Goal: Navigation & Orientation: Find specific page/section

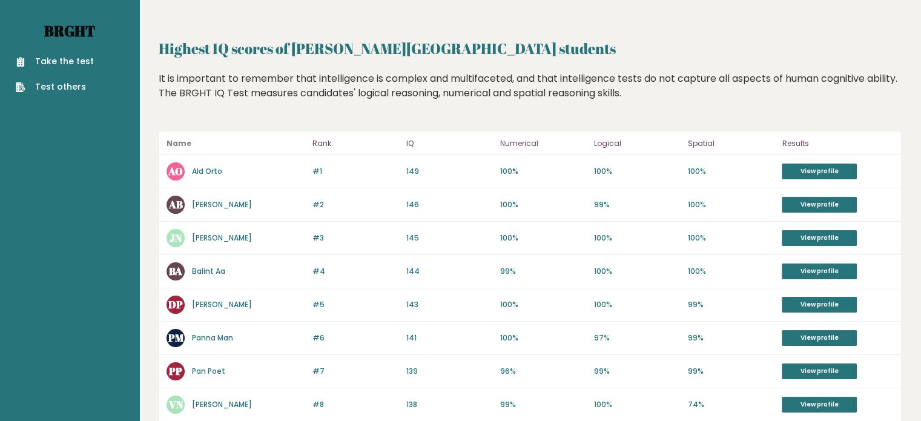
click at [76, 28] on link "Brght" at bounding box center [69, 30] width 51 height 19
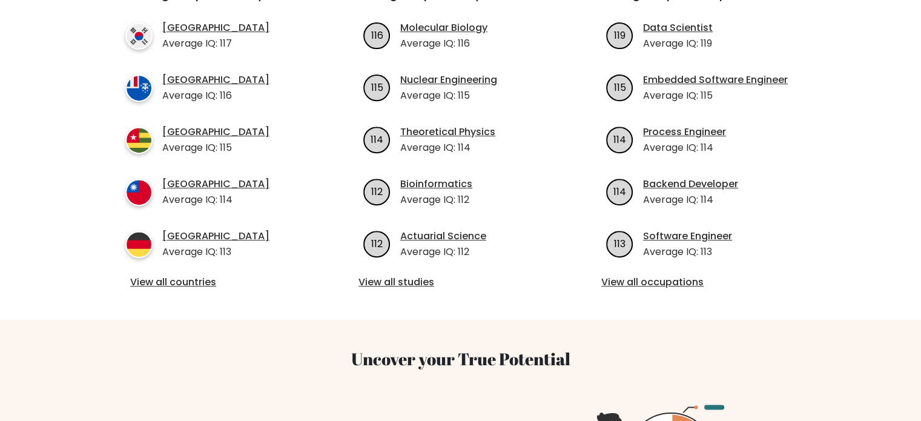
scroll to position [484, 0]
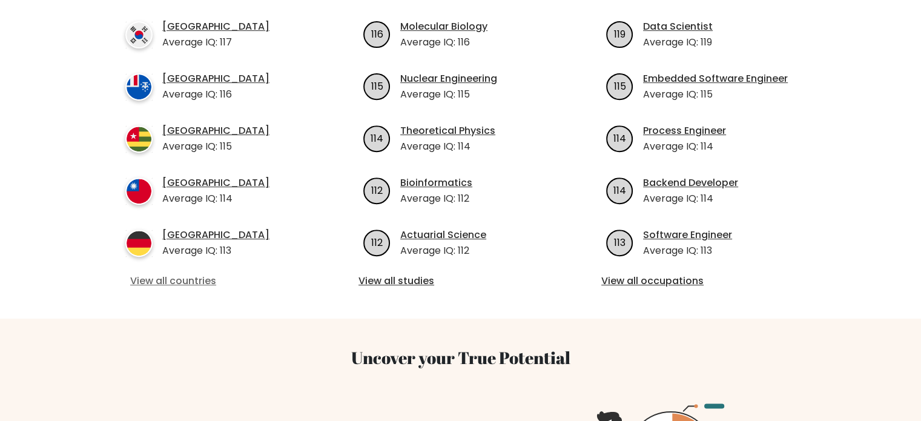
click at [164, 274] on link "View all countries" at bounding box center [217, 281] width 175 height 15
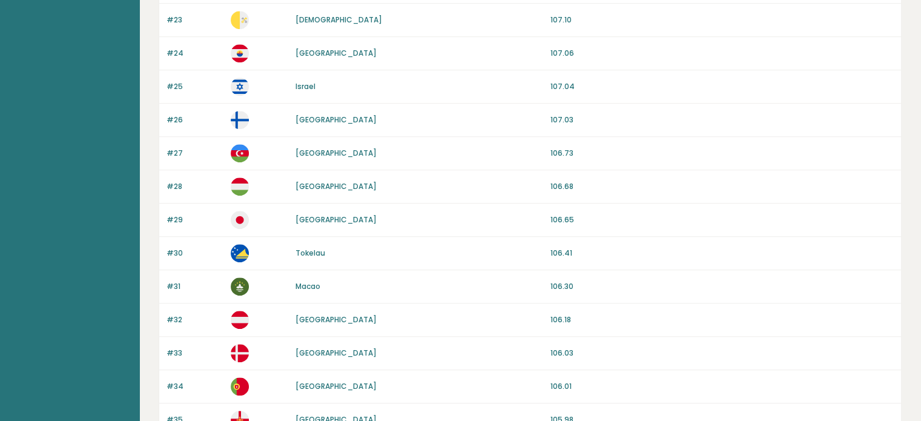
scroll to position [945, 0]
